Goal: Information Seeking & Learning: Learn about a topic

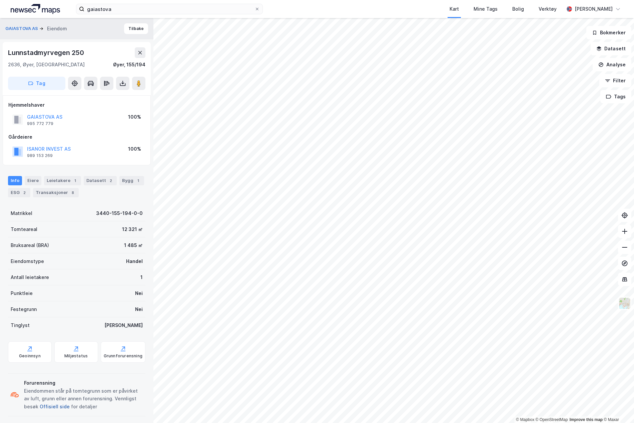
click at [0, 0] on button "Offisiell side" at bounding box center [0, 0] width 0 height 0
